Goal: Task Accomplishment & Management: Use online tool/utility

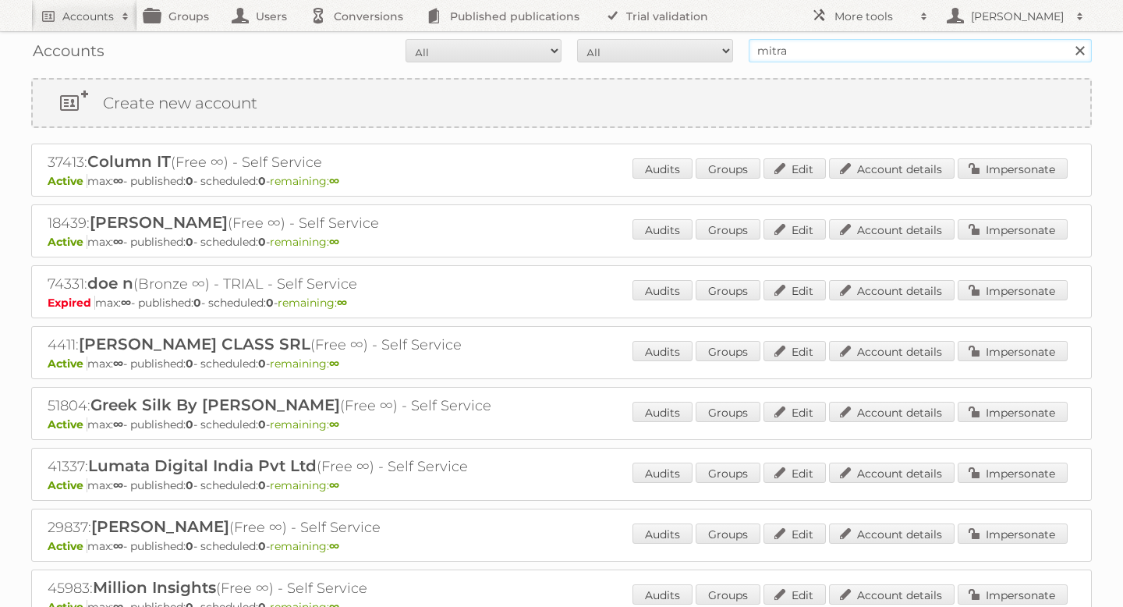
click at [805, 51] on input "mitra" at bounding box center [920, 50] width 343 height 23
click at [800, 55] on input "mitra" at bounding box center [920, 50] width 343 height 23
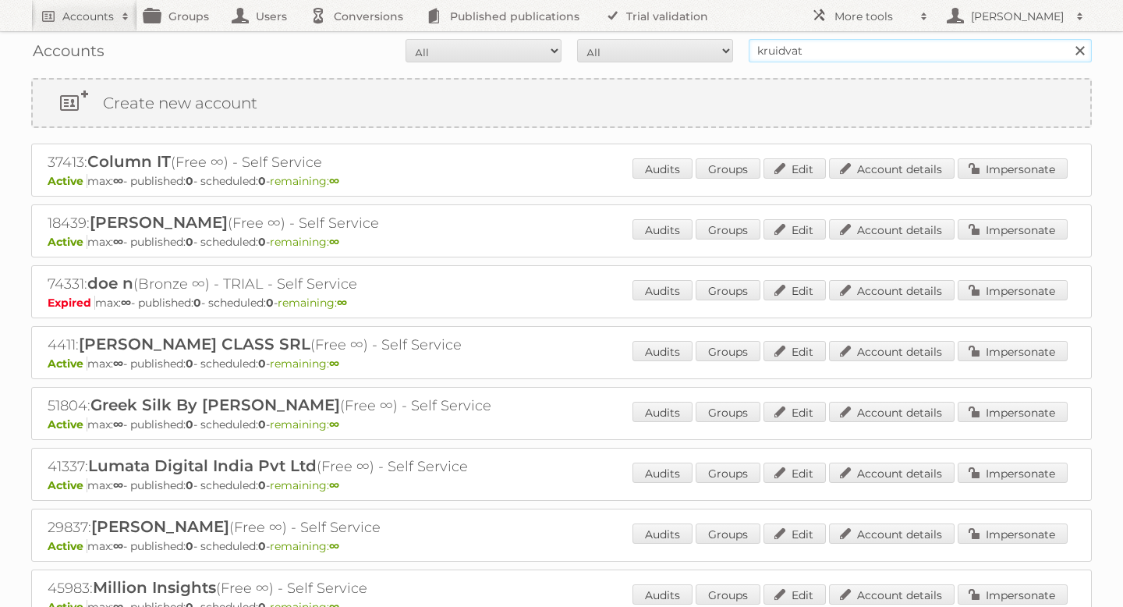
type input "kruidvat"
click at [1068, 39] on input "Search" at bounding box center [1079, 50] width 23 height 23
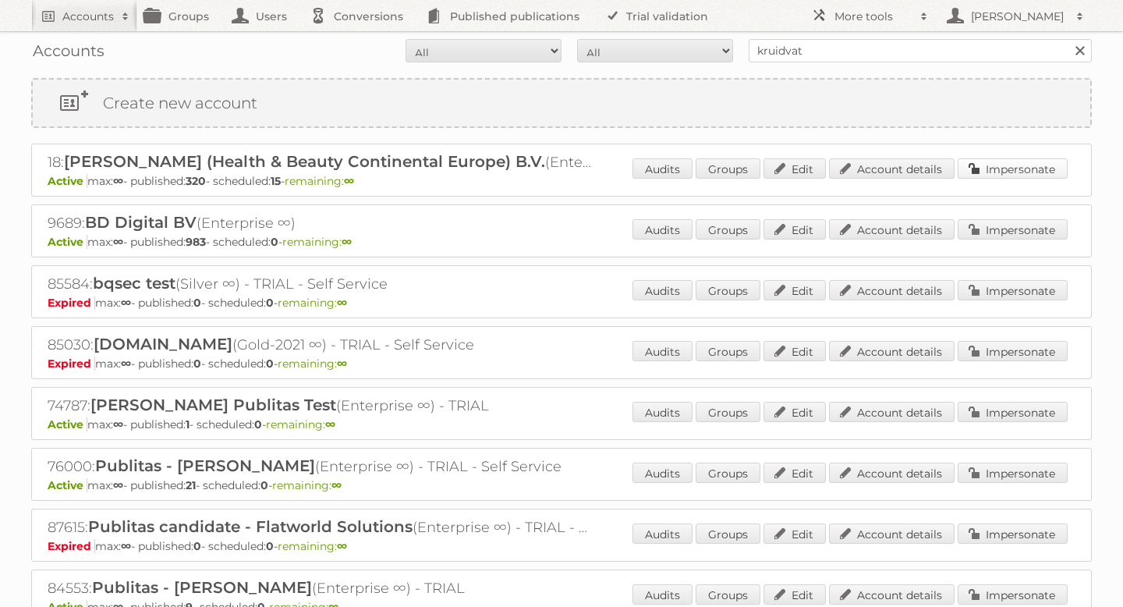
click at [986, 163] on link "Impersonate" at bounding box center [1013, 168] width 110 height 20
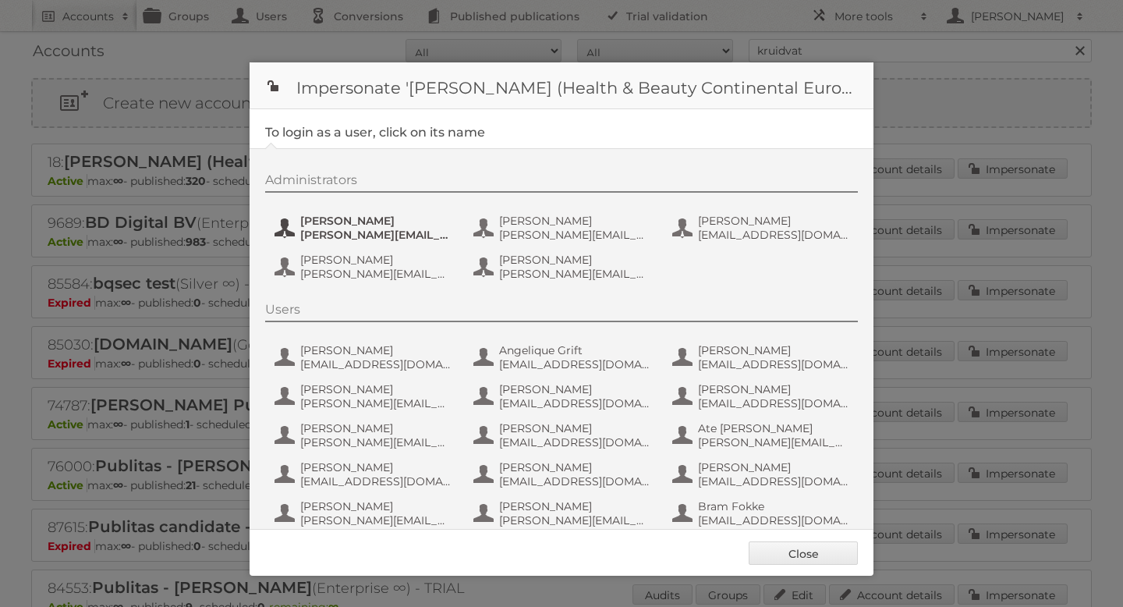
click at [364, 229] on span "[PERSON_NAME][EMAIL_ADDRESS][DOMAIN_NAME]" at bounding box center [375, 235] width 151 height 14
